Goal: Information Seeking & Learning: Learn about a topic

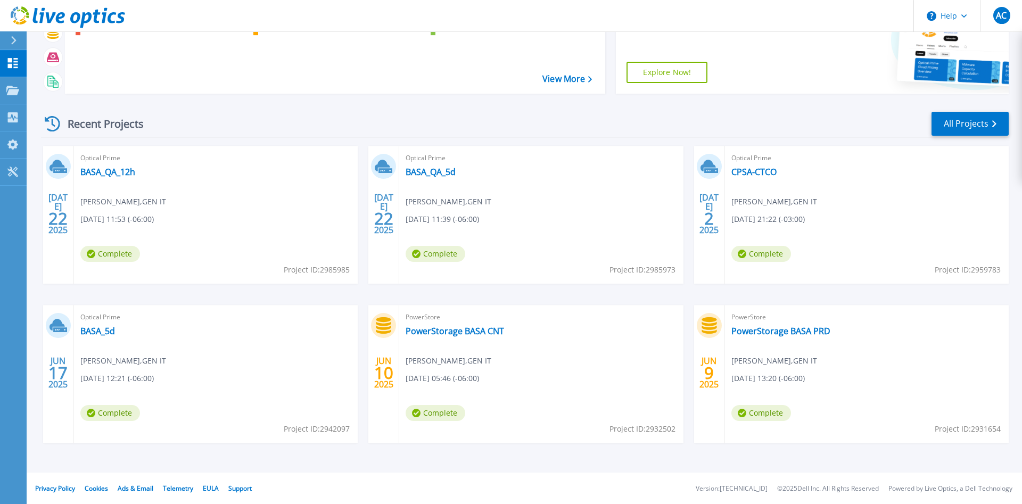
scroll to position [86, 0]
click at [101, 330] on link "BASA_5d" at bounding box center [97, 330] width 35 height 11
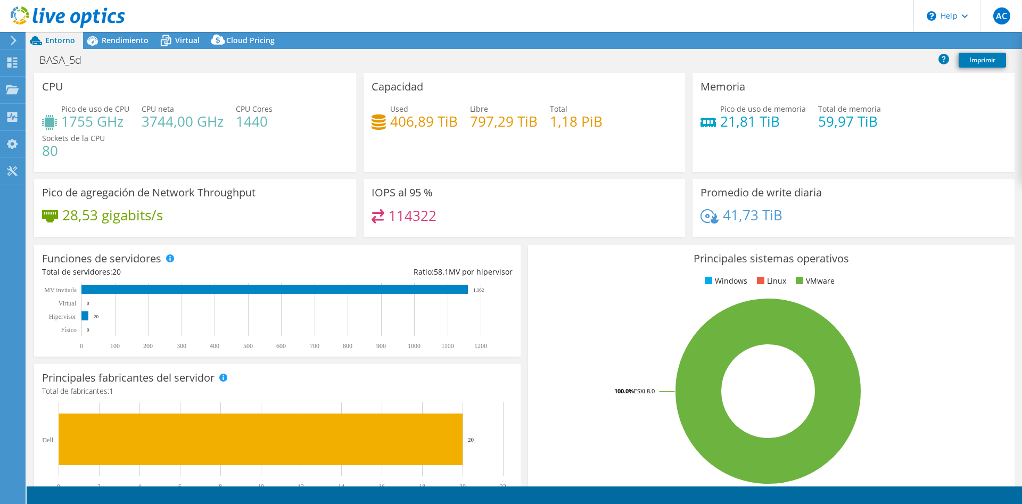
select select "SouthAmerica"
select select "USD"
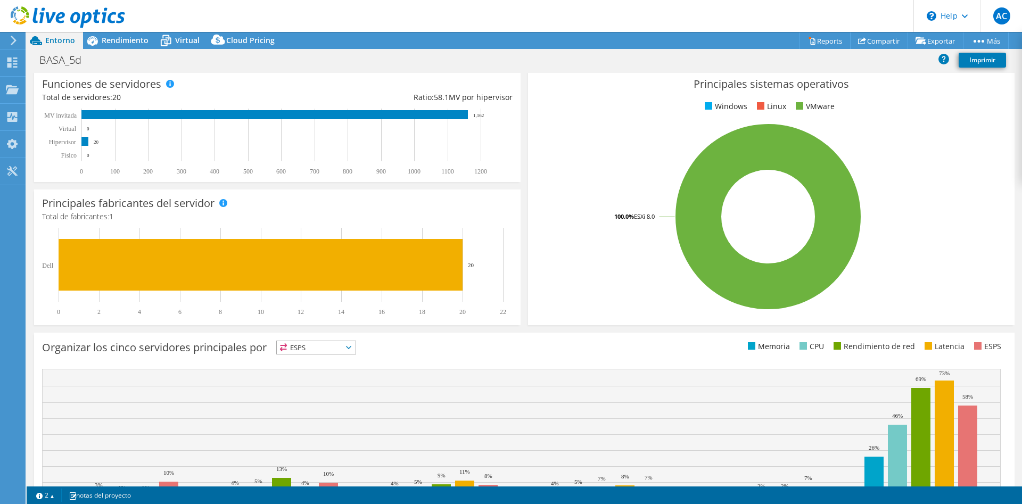
scroll to position [236, 0]
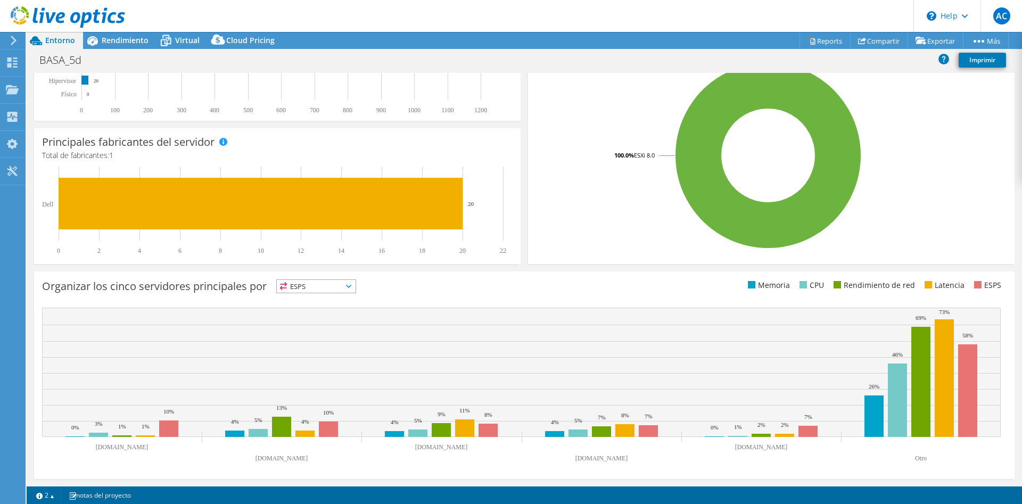
click at [330, 286] on span "ESPS" at bounding box center [316, 286] width 79 height 13
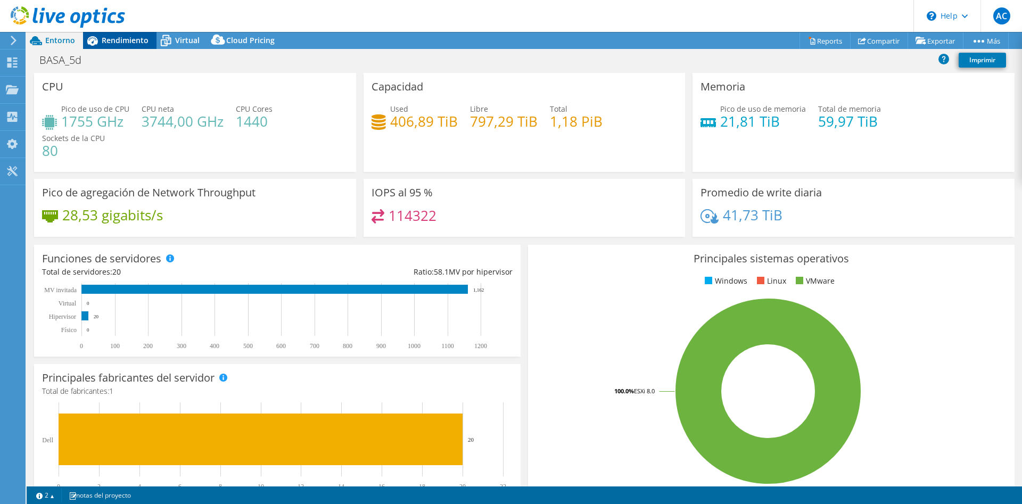
click at [104, 42] on span "Rendimiento" at bounding box center [125, 40] width 47 height 10
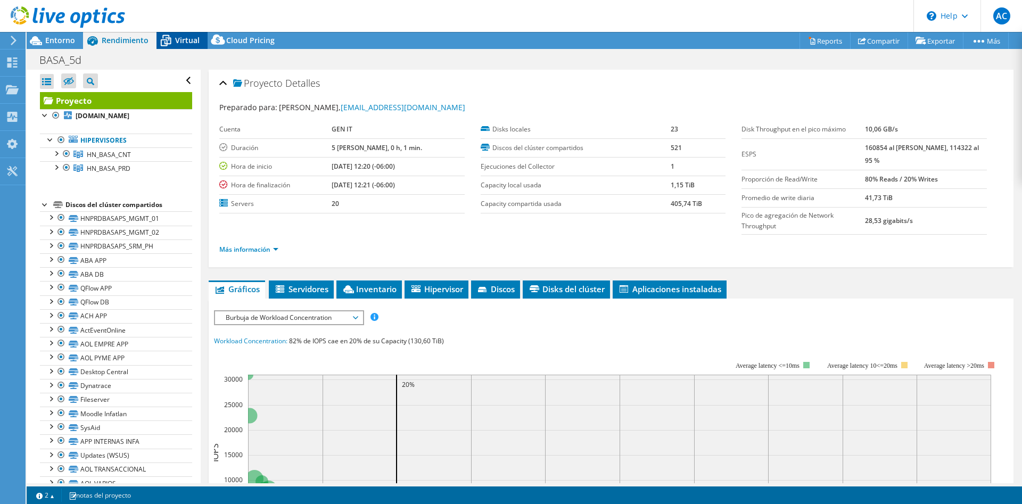
click at [181, 43] on span "Virtual" at bounding box center [187, 40] width 24 height 10
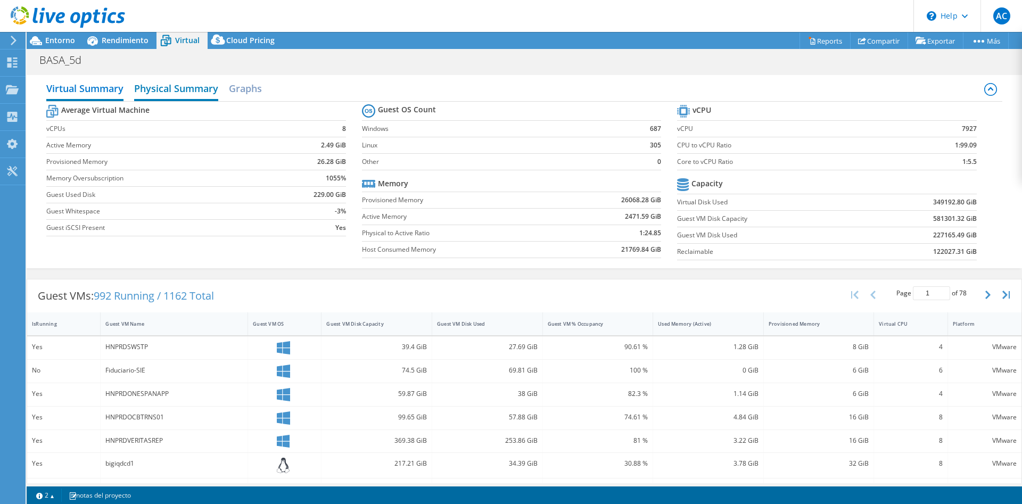
click at [191, 92] on h2 "Physical Summary" at bounding box center [176, 89] width 84 height 23
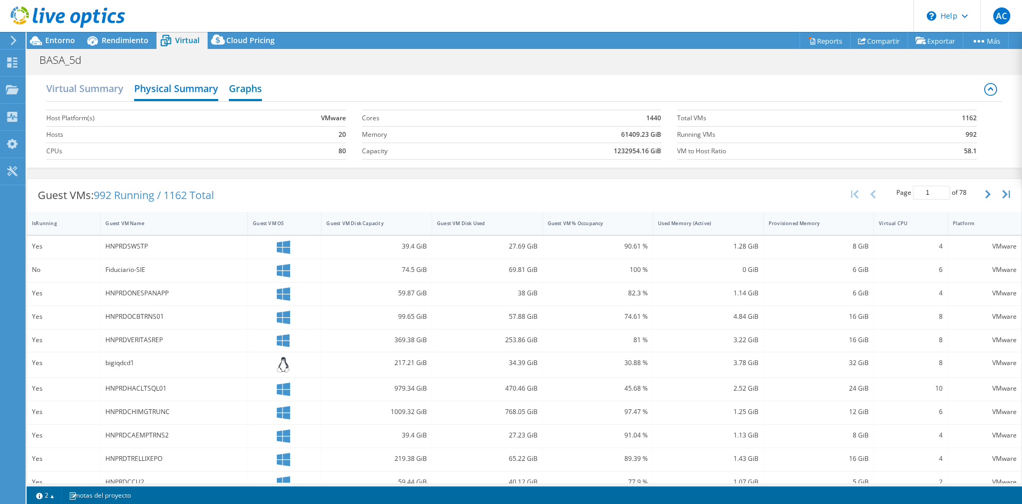
click at [242, 88] on h2 "Graphs" at bounding box center [245, 89] width 33 height 23
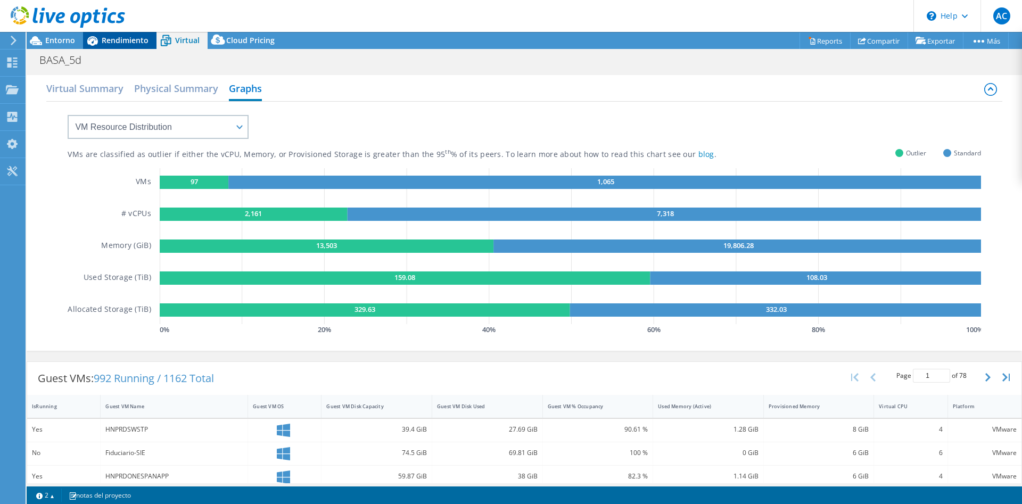
click at [109, 43] on span "Rendimiento" at bounding box center [125, 40] width 47 height 10
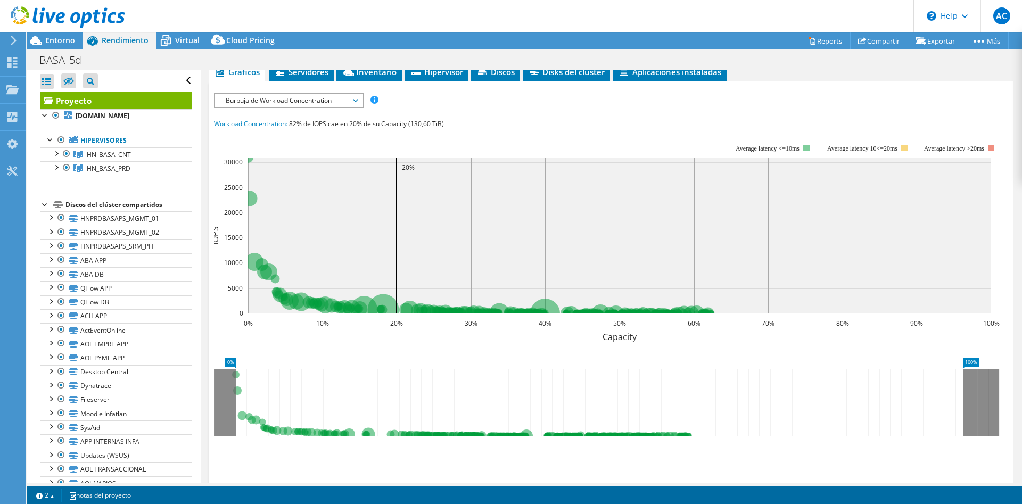
scroll to position [163, 0]
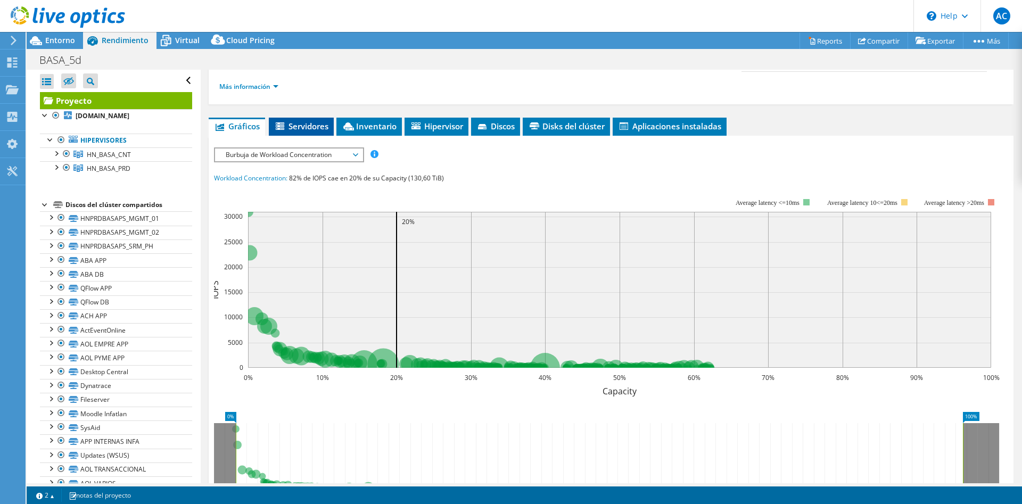
click at [311, 128] on span "Servidores" at bounding box center [301, 126] width 54 height 11
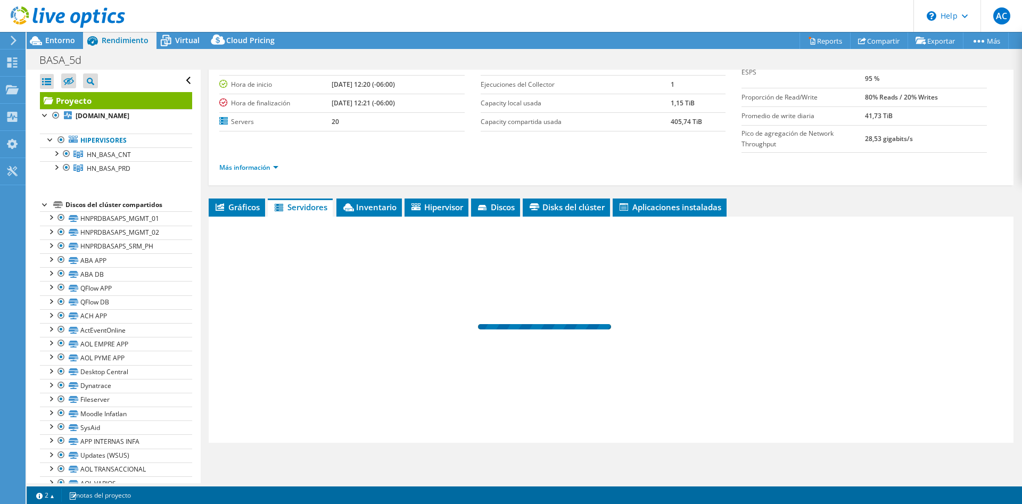
scroll to position [81, 0]
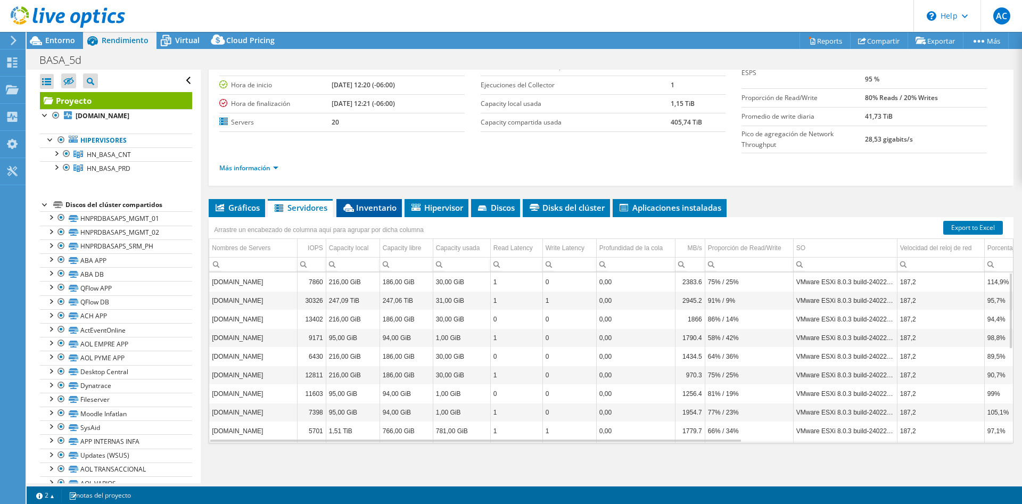
click at [367, 204] on span "Inventario" at bounding box center [369, 207] width 55 height 11
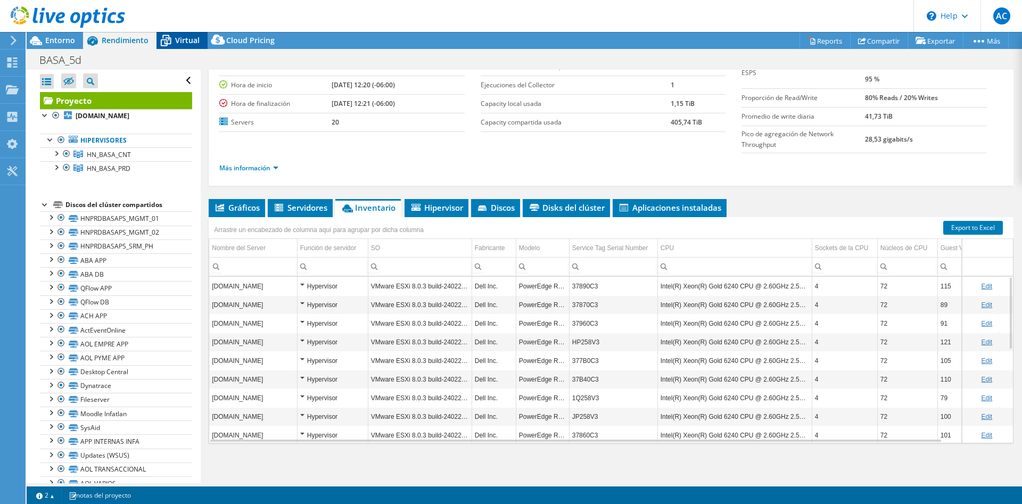
click at [188, 45] on span "Virtual" at bounding box center [187, 40] width 24 height 10
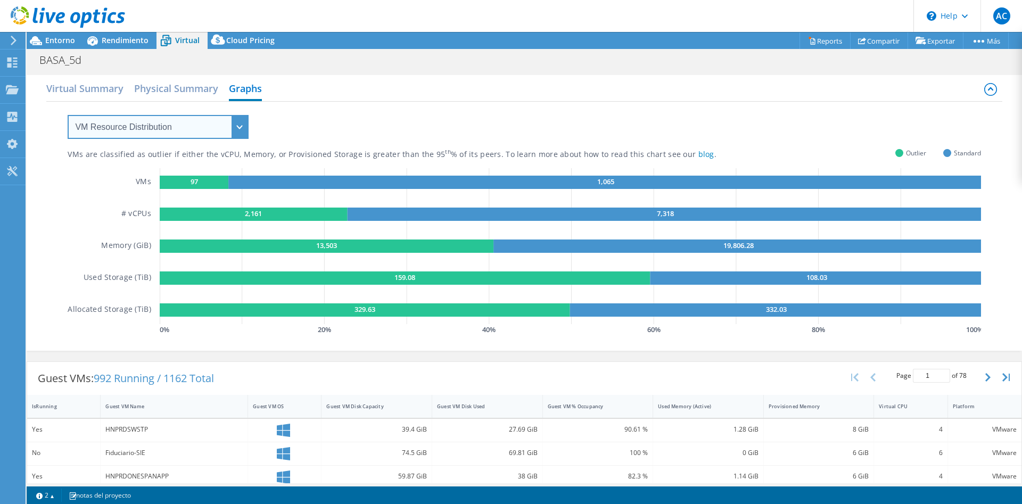
click at [68, 115] on select "VM Resource Distribution Provisioning Contrast Over Provisioning" at bounding box center [158, 127] width 181 height 24
select select "Provisioning Contrast"
click option "Provisioning Contrast" at bounding box center [0, 0] width 0 height 0
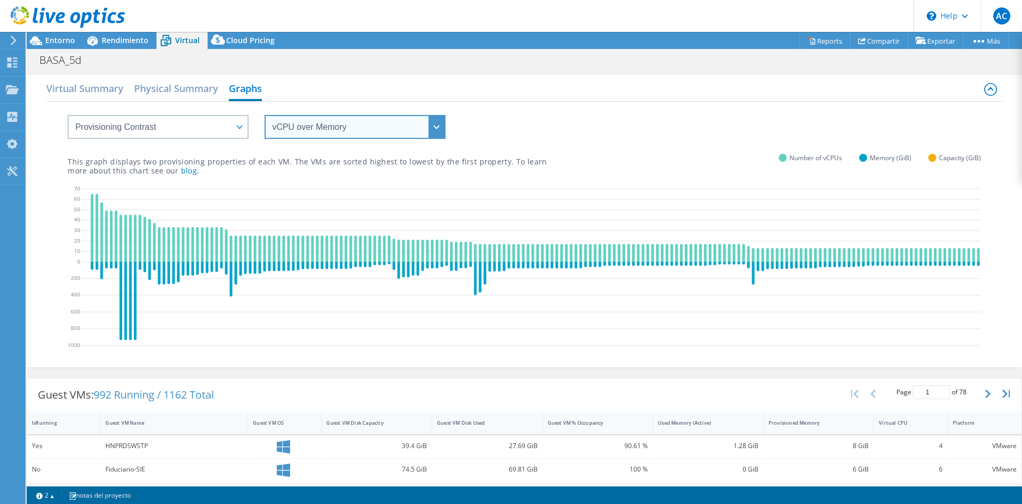
click at [265, 115] on select "vCPU over Memory vCPU over Capacity Memory over vCPU Memory over Capacity Capac…" at bounding box center [355, 127] width 181 height 24
click option "vCPU over Capacity" at bounding box center [0, 0] width 0 height 0
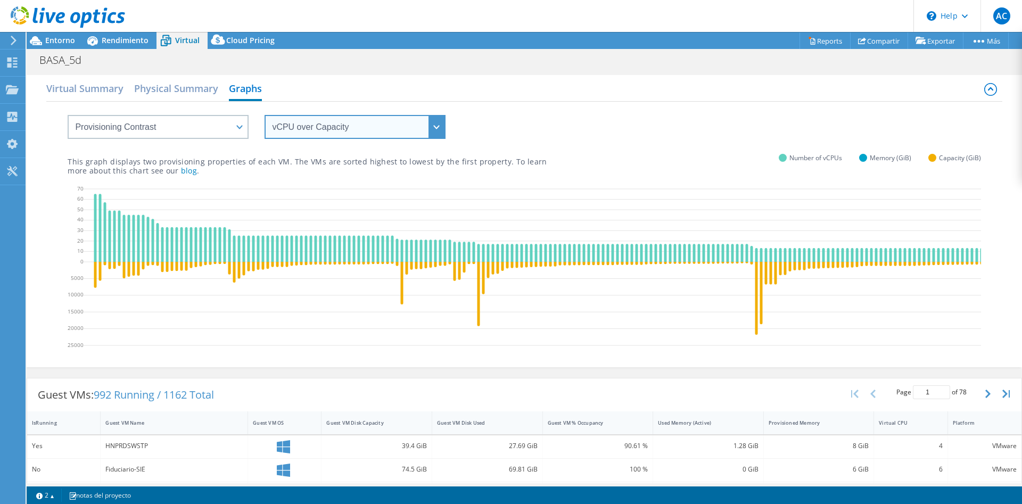
click at [265, 115] on select "vCPU over Memory vCPU over Capacity Memory over vCPU Memory over Capacity Capac…" at bounding box center [355, 127] width 181 height 24
click option "Memory over vCPU" at bounding box center [0, 0] width 0 height 0
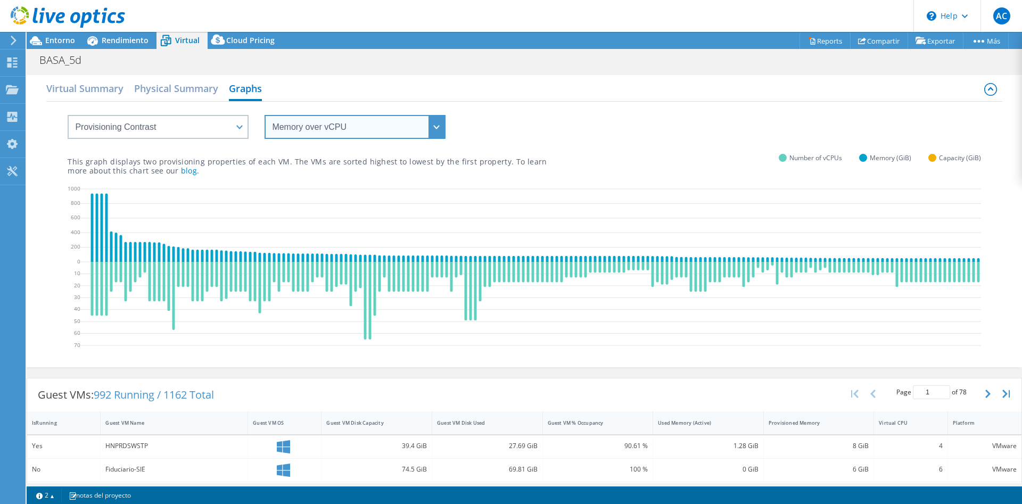
click at [265, 115] on select "vCPU over Memory vCPU over Capacity Memory over vCPU Memory over Capacity Capac…" at bounding box center [355, 127] width 181 height 24
select select "Memory over Capacity"
click option "Memory over Capacity" at bounding box center [0, 0] width 0 height 0
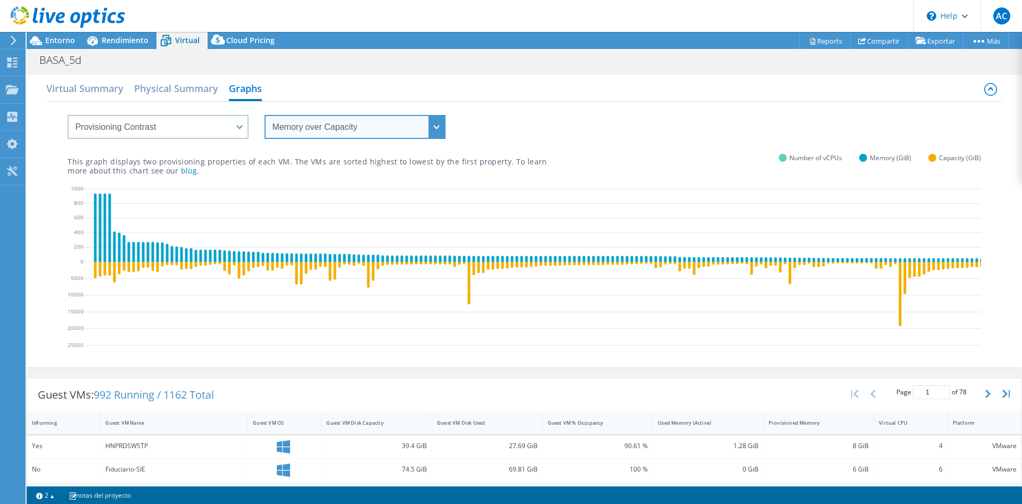
click at [265, 115] on select "vCPU over Memory vCPU over Capacity Memory over vCPU Memory over Capacity Capac…" at bounding box center [355, 127] width 181 height 24
click at [436, 125] on select "vCPU over Memory vCPU over Capacity Memory over vCPU Memory over Capacity Capac…" at bounding box center [355, 127] width 181 height 24
click at [581, 146] on div "This graph displays two provisioning properties of each VM. The VMs are sorted …" at bounding box center [524, 157] width 913 height 36
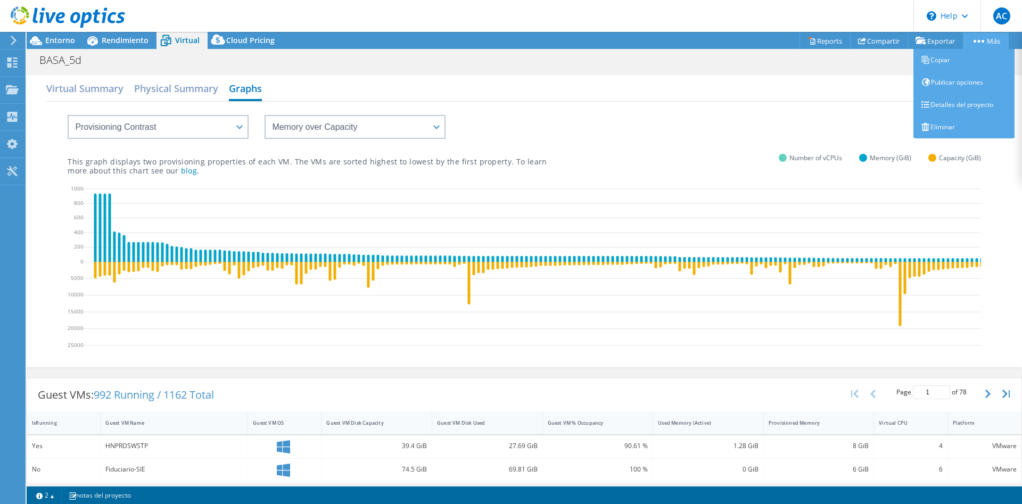
click at [987, 35] on link "Más" at bounding box center [986, 40] width 46 height 16
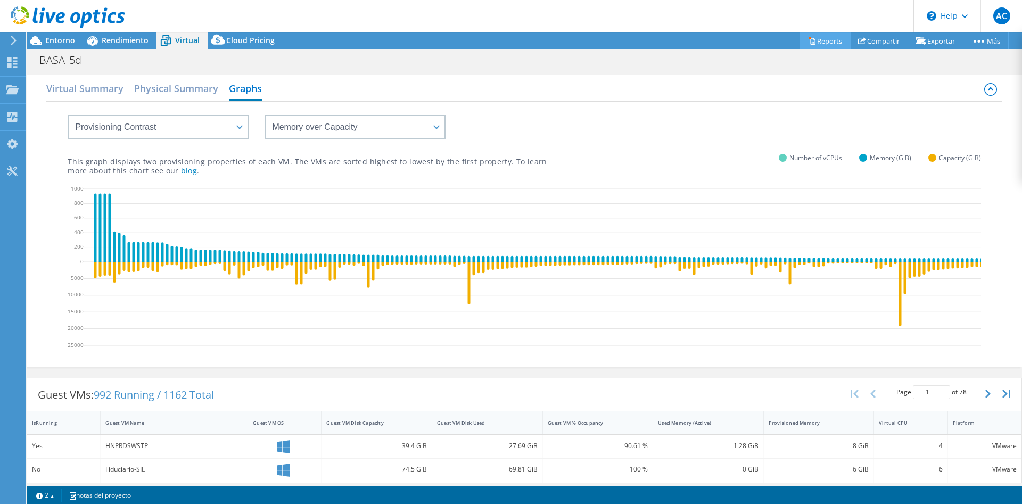
click at [817, 43] on link "Reports" at bounding box center [824, 40] width 51 height 16
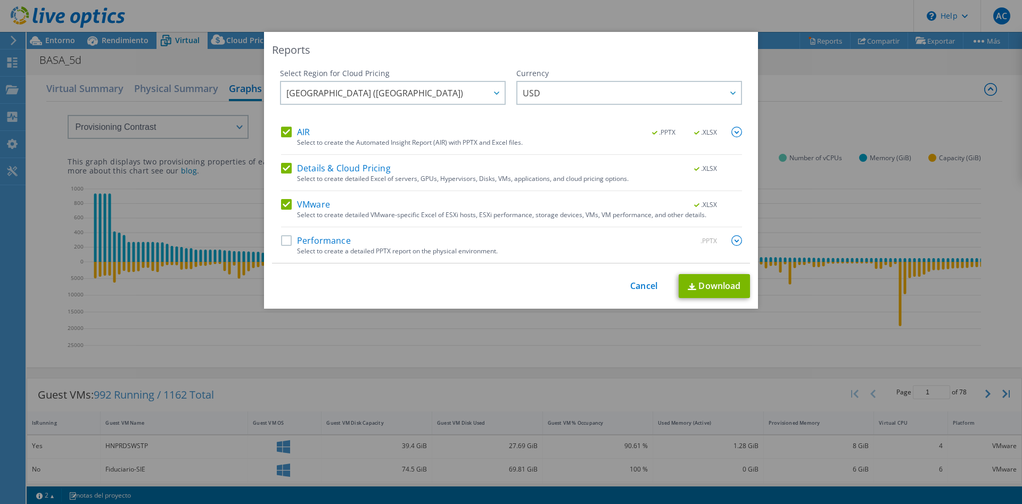
click at [292, 241] on label "Performance" at bounding box center [316, 240] width 70 height 11
click at [0, 0] on input "Performance" at bounding box center [0, 0] width 0 height 0
click at [651, 285] on link "Cancel" at bounding box center [643, 286] width 27 height 10
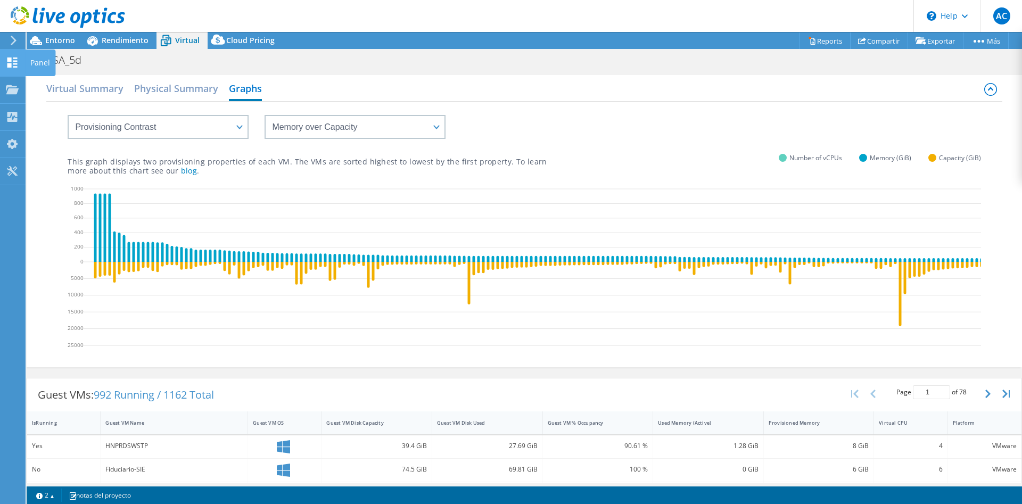
click at [15, 91] on use at bounding box center [12, 89] width 13 height 9
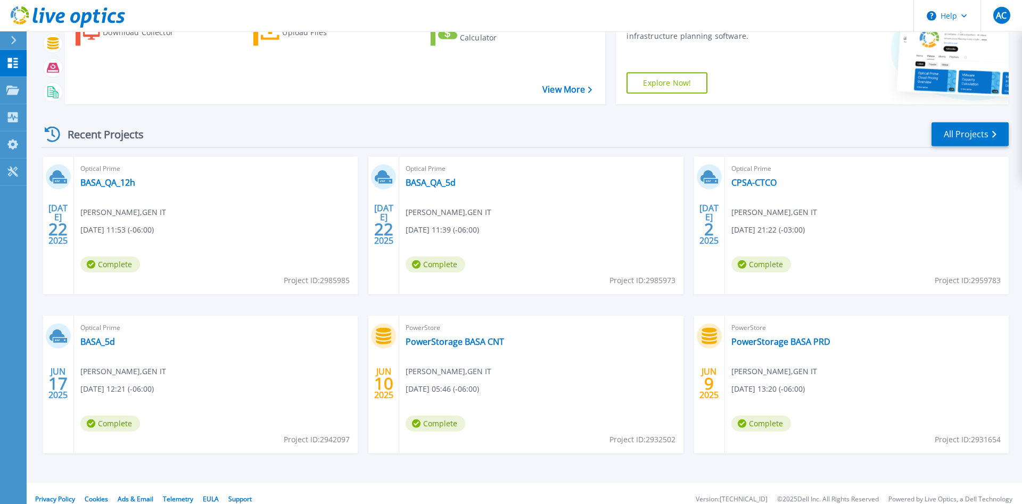
scroll to position [86, 0]
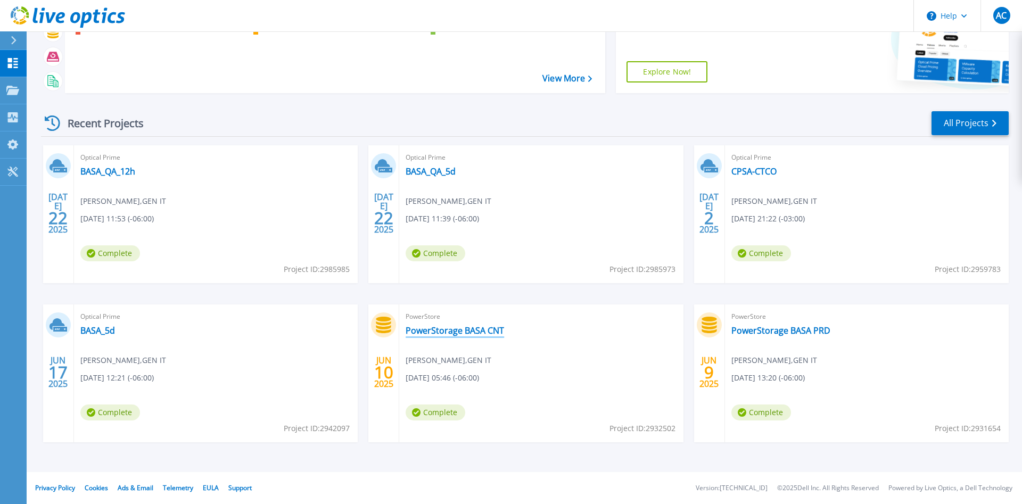
click at [457, 329] on link "PowerStorage BASA CNT" at bounding box center [455, 330] width 98 height 11
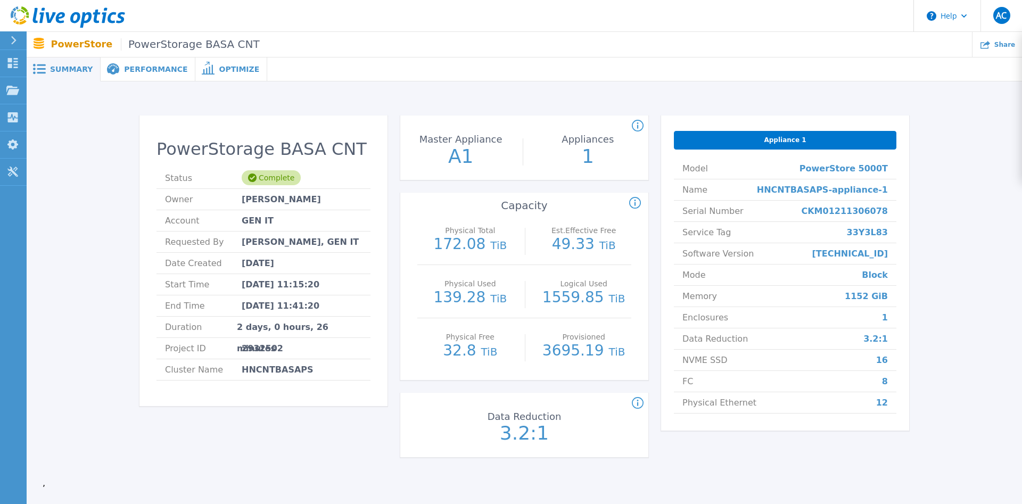
click at [134, 68] on span "Performance" at bounding box center [155, 68] width 63 height 7
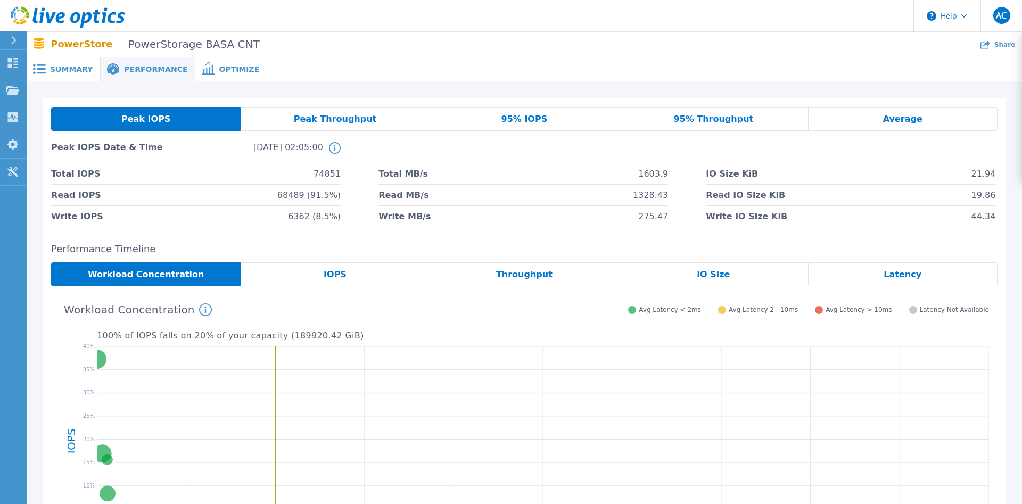
click at [220, 72] on span "Optimize" at bounding box center [239, 68] width 40 height 7
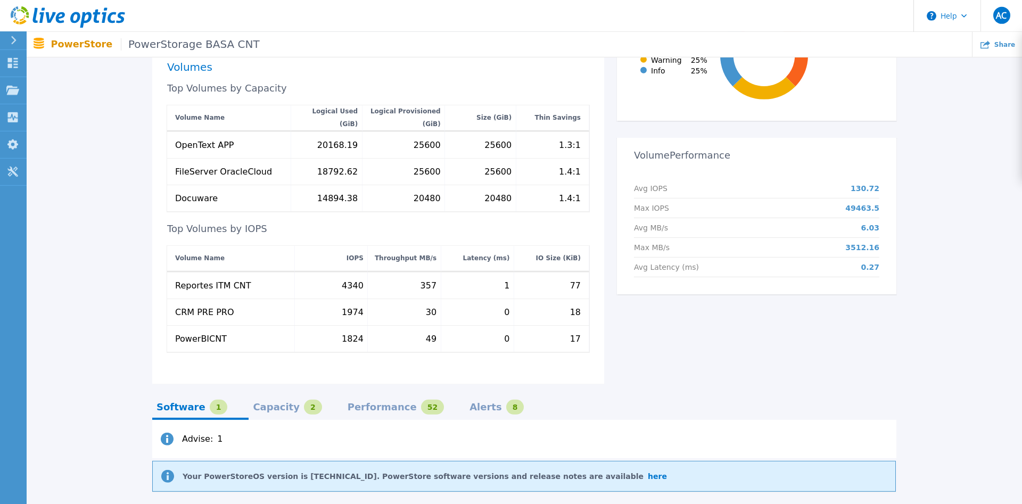
scroll to position [433, 0]
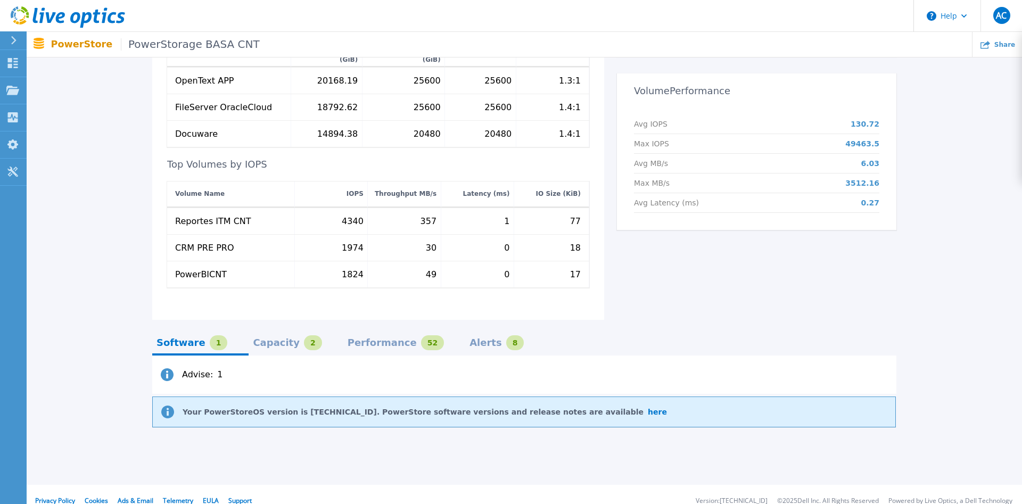
click at [255, 338] on div "Capacity" at bounding box center [276, 342] width 47 height 9
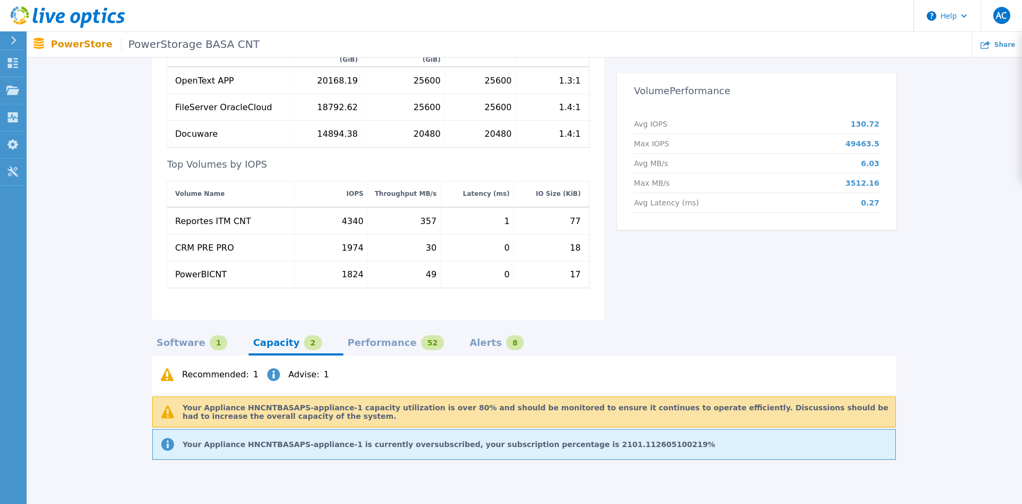
drag, startPoint x: 340, startPoint y: 332, endPoint x: 363, endPoint y: 328, distance: 24.2
click at [348, 338] on div "Performance" at bounding box center [382, 342] width 69 height 9
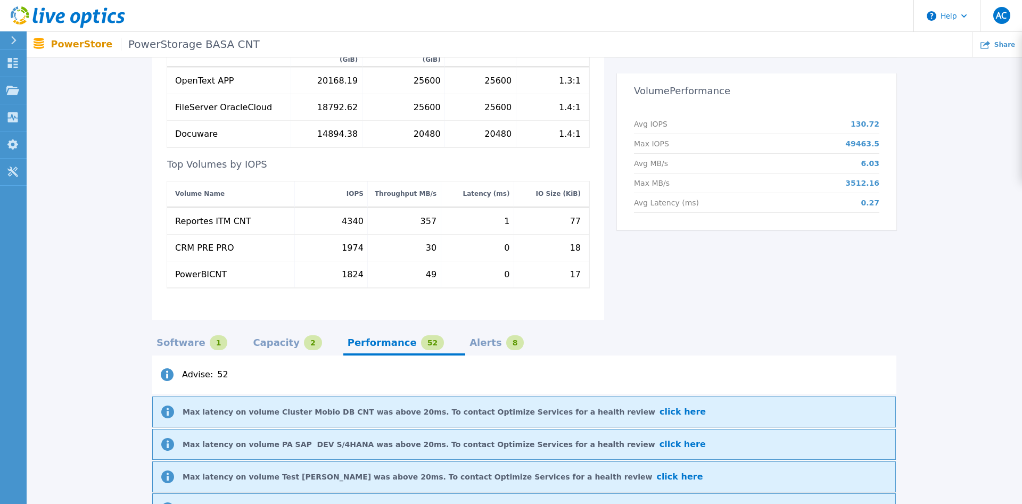
click at [469, 338] on div "Alerts" at bounding box center [485, 342] width 32 height 9
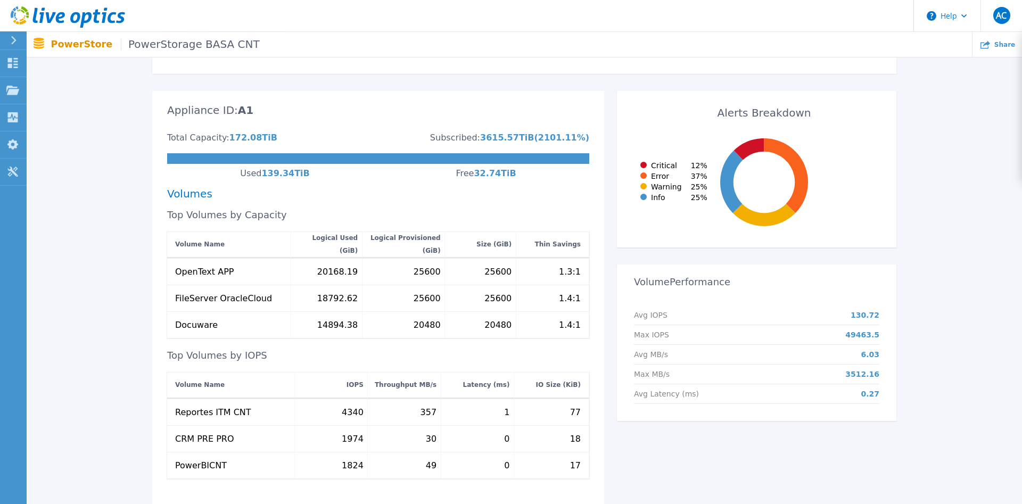
scroll to position [217, 0]
